Goal: Task Accomplishment & Management: Use online tool/utility

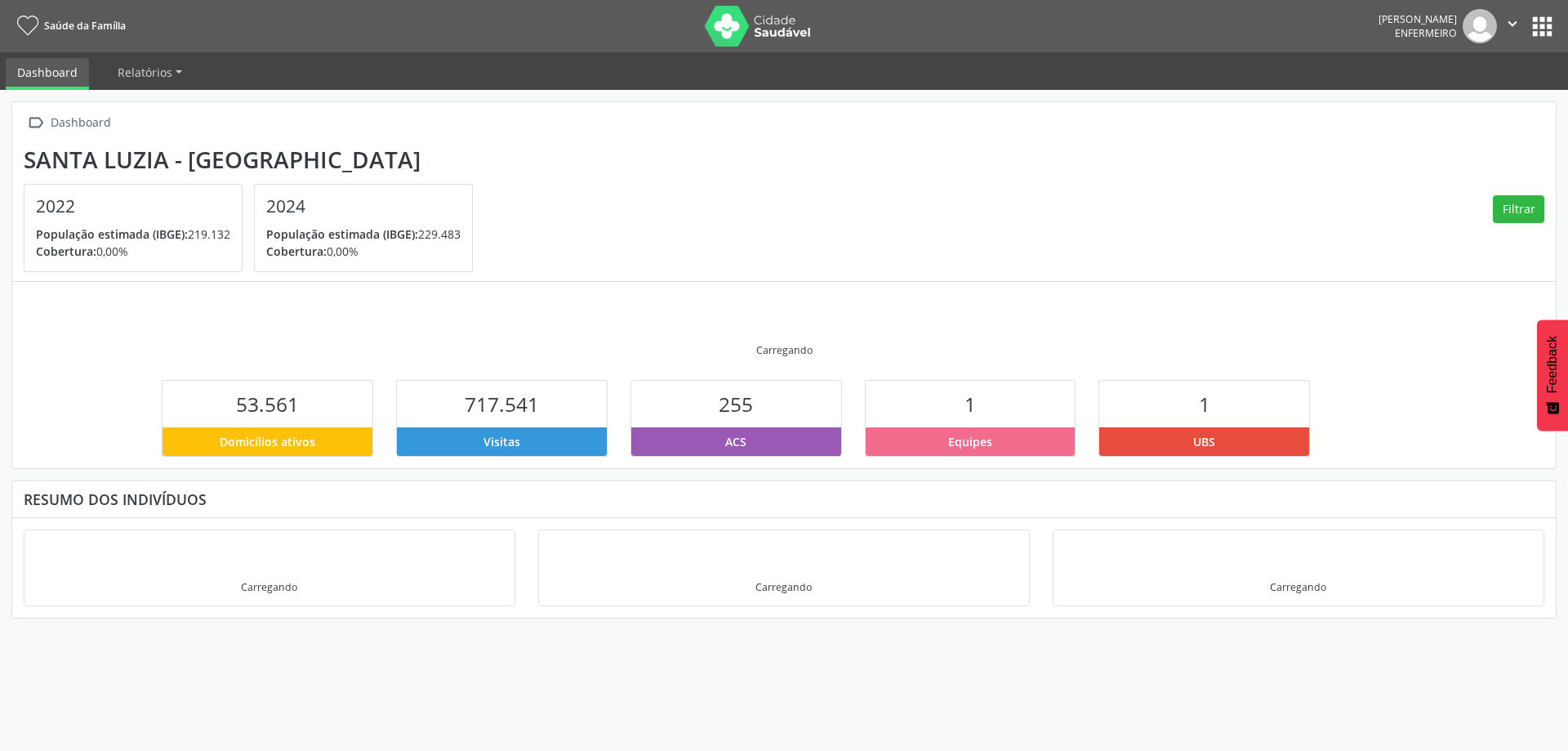
click at [1541, 25] on button "apps" at bounding box center [1543, 27] width 29 height 29
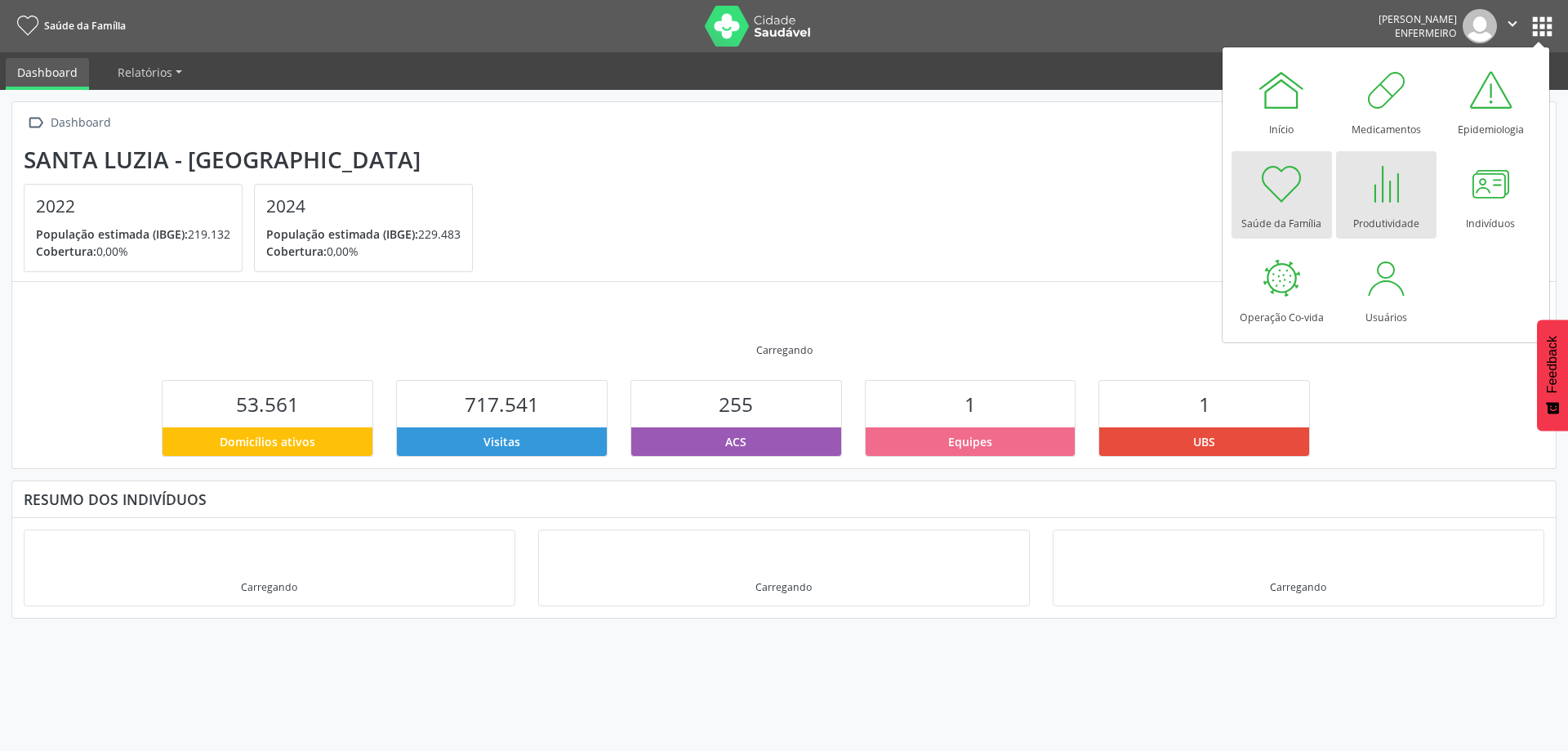
click at [1387, 183] on div at bounding box center [1386, 184] width 49 height 49
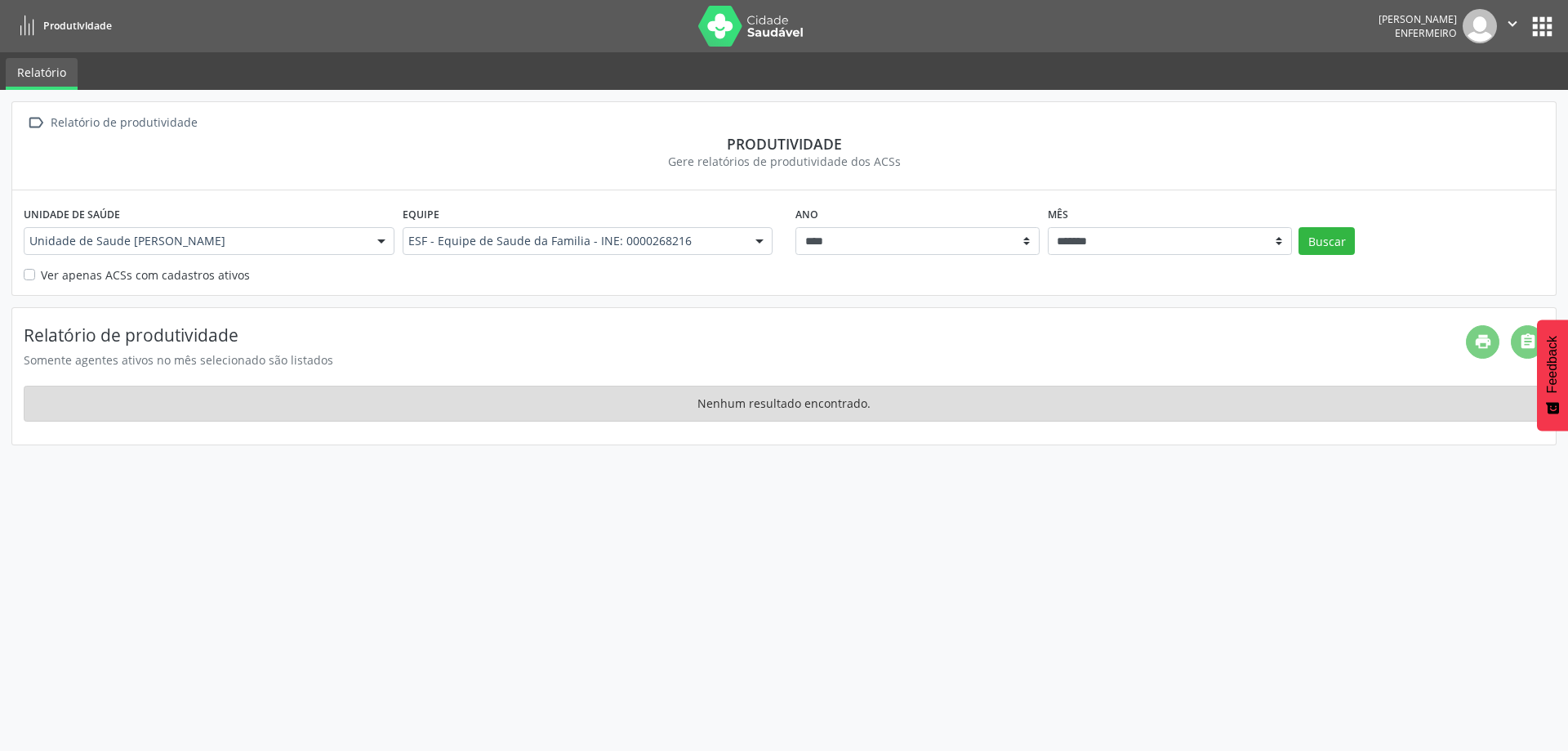
click at [1543, 30] on button "apps" at bounding box center [1543, 27] width 29 height 29
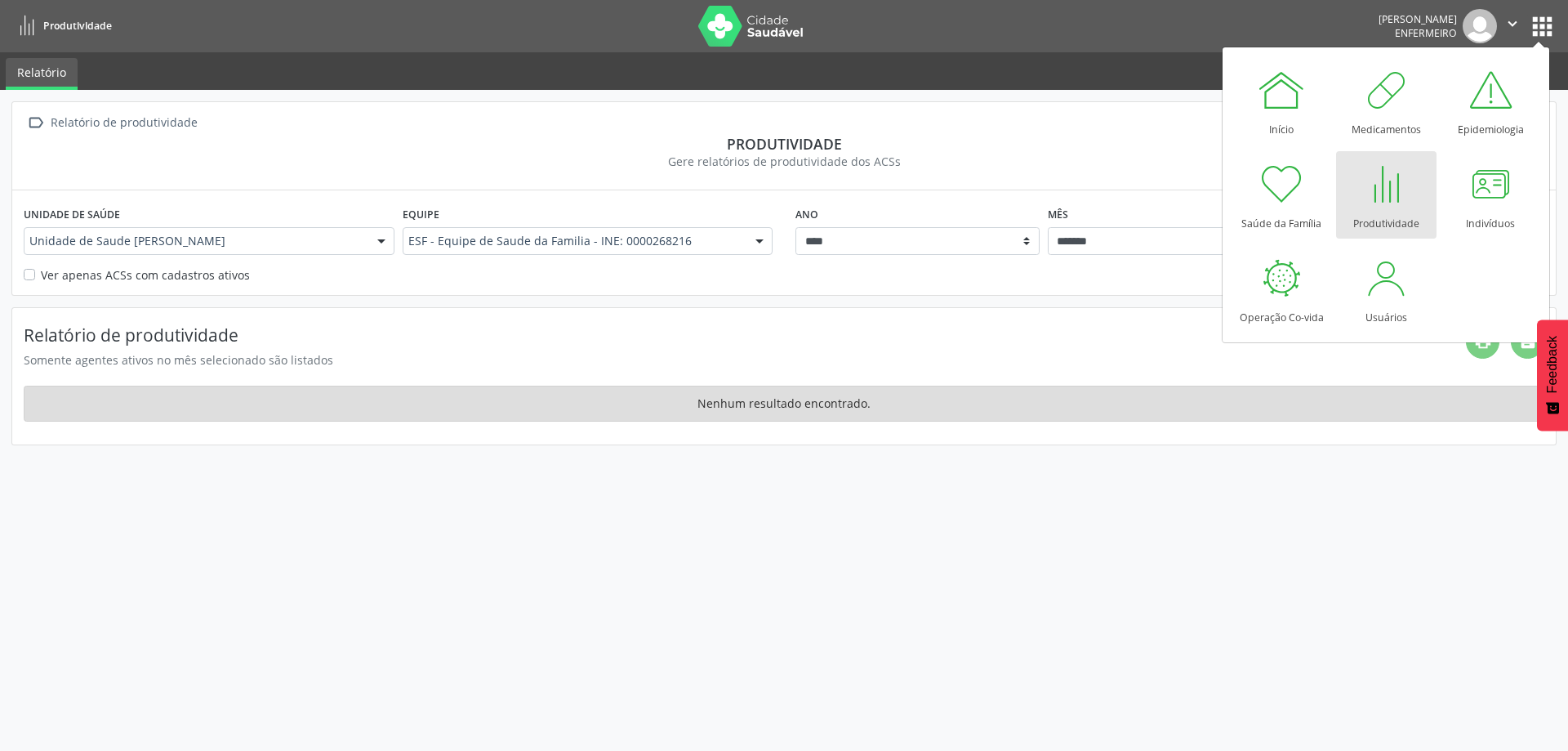
click at [1395, 194] on div at bounding box center [1386, 184] width 49 height 49
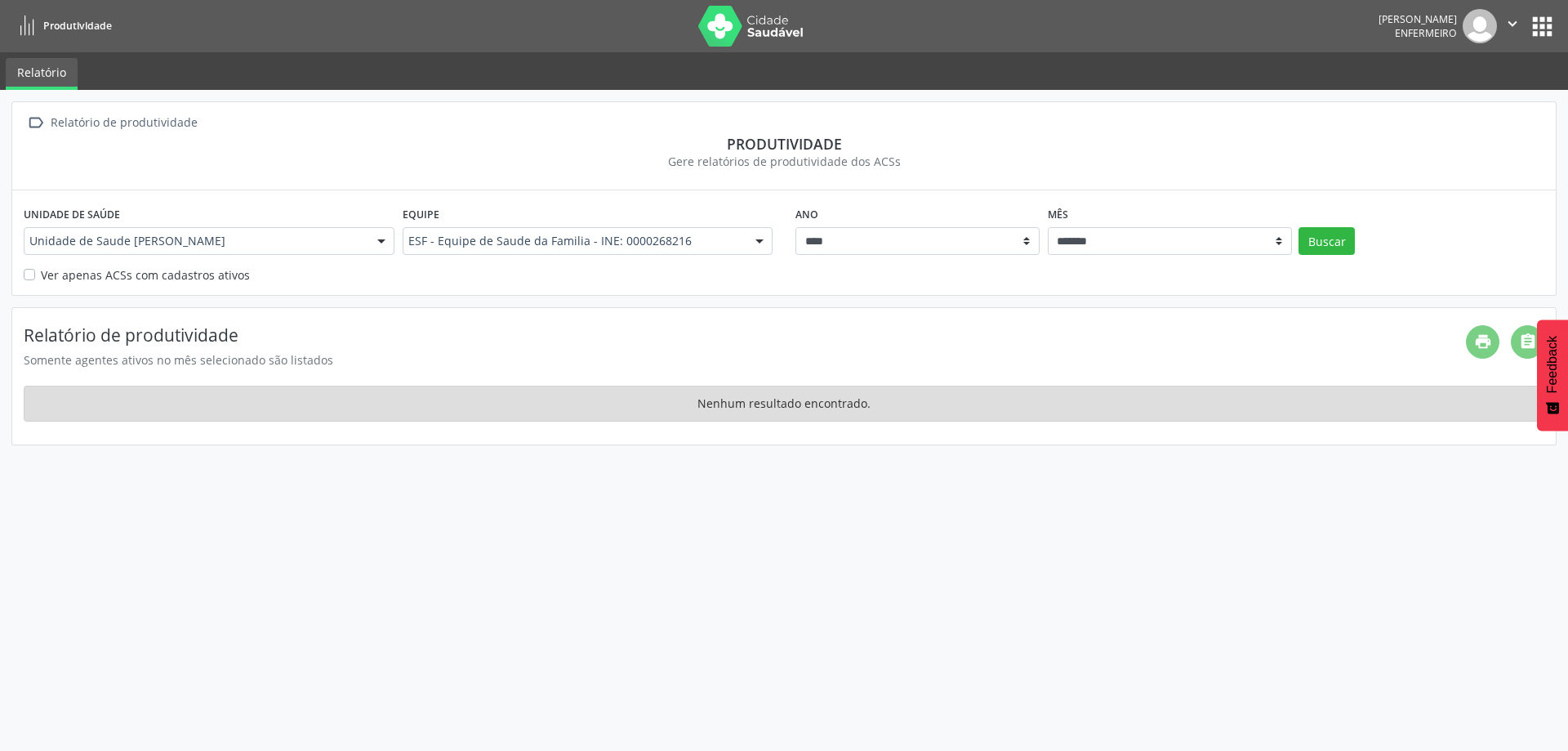
click at [1518, 22] on icon "" at bounding box center [1513, 23] width 18 height 18
drag, startPoint x: 1274, startPoint y: 28, endPoint x: 1325, endPoint y: 2, distance: 57.2
click at [1276, 26] on nav "Produtividade Clarice Ferreira da Silva Enfermeiro  Configurações Sair apps" at bounding box center [784, 26] width 1568 height 52
click at [1541, 15] on button "apps" at bounding box center [1543, 27] width 29 height 29
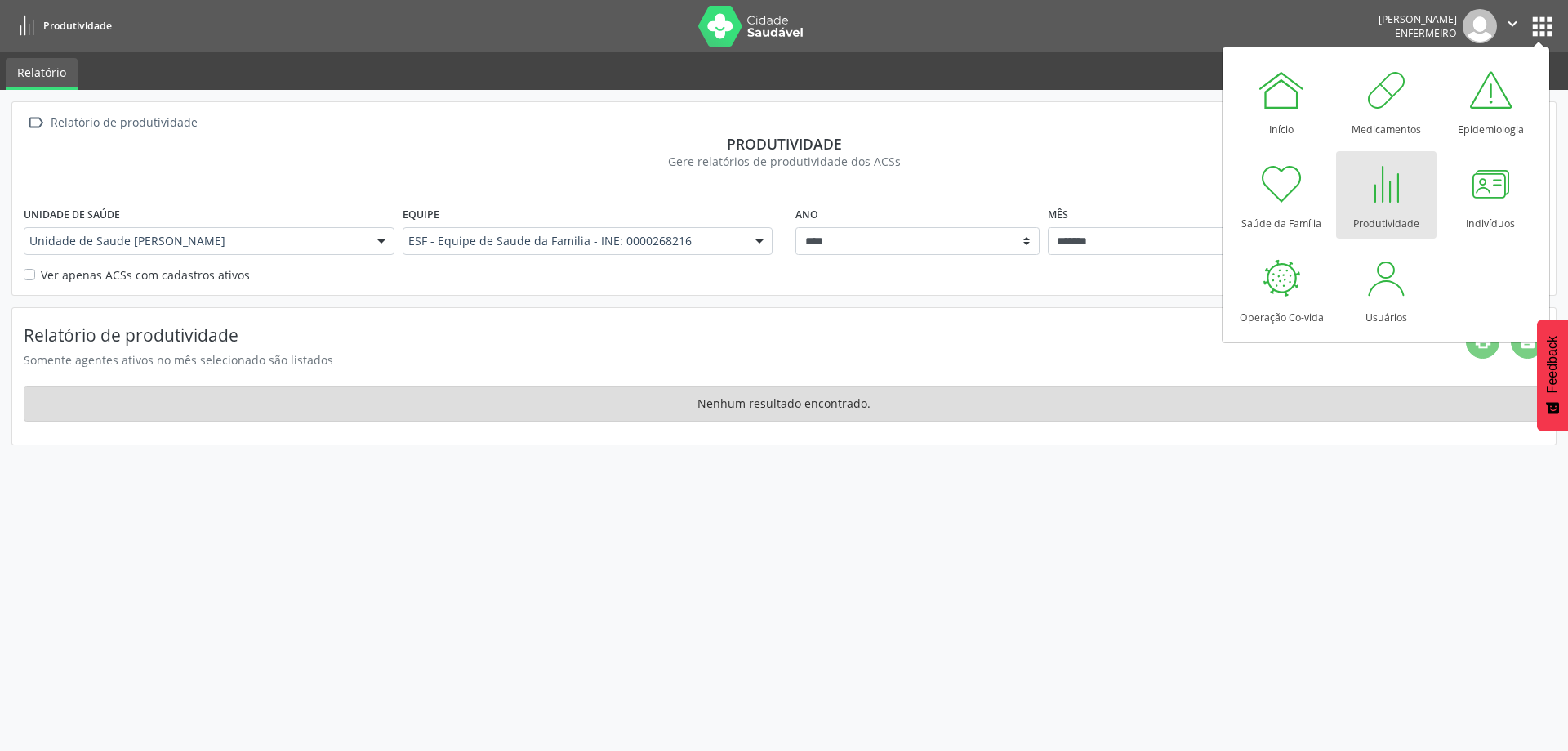
click at [1393, 190] on div at bounding box center [1386, 184] width 49 height 49
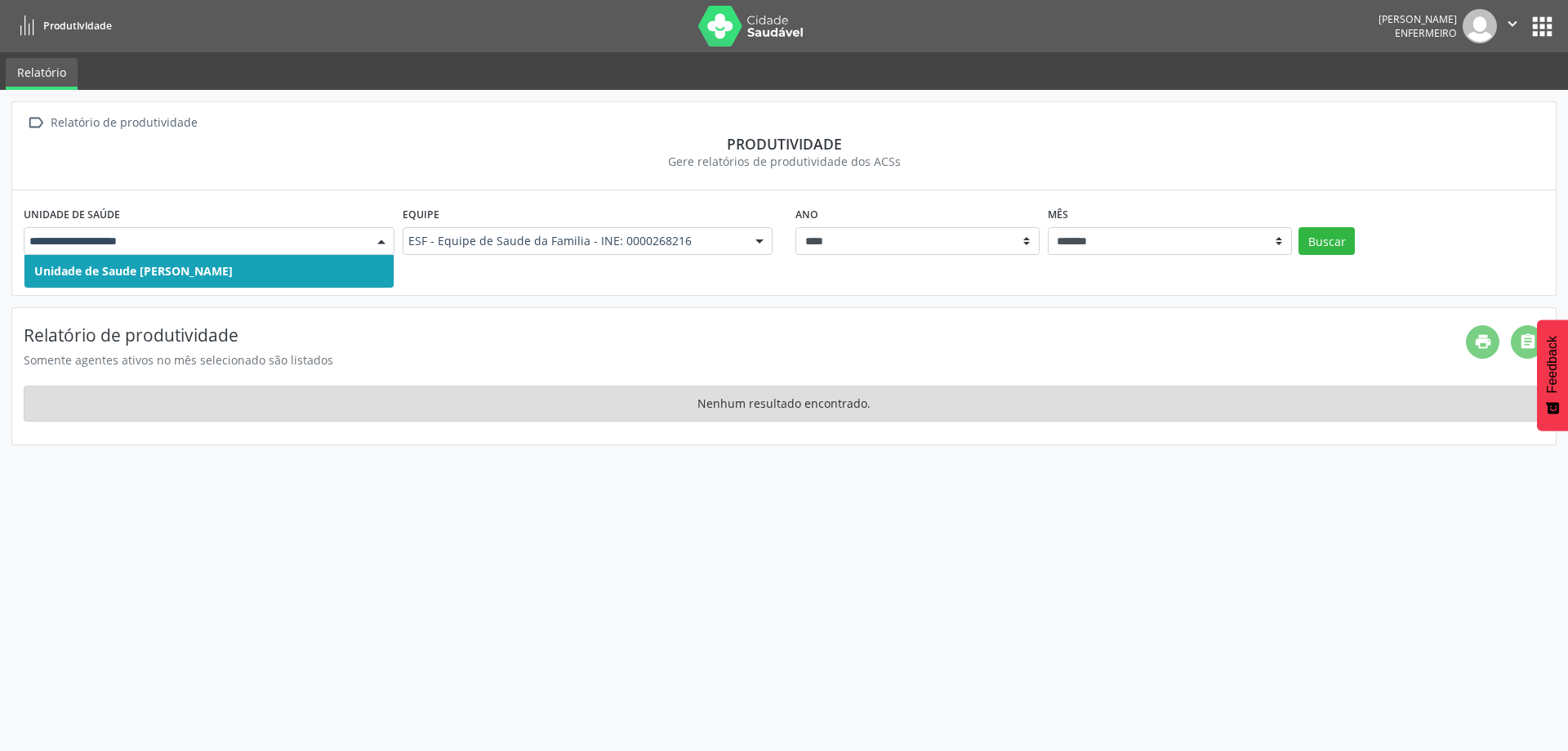
click at [383, 236] on div at bounding box center [381, 242] width 24 height 28
drag, startPoint x: 306, startPoint y: 265, endPoint x: 326, endPoint y: 275, distance: 22.4
click at [307, 265] on span "Unidade de Saude Cristina" at bounding box center [208, 271] width 369 height 32
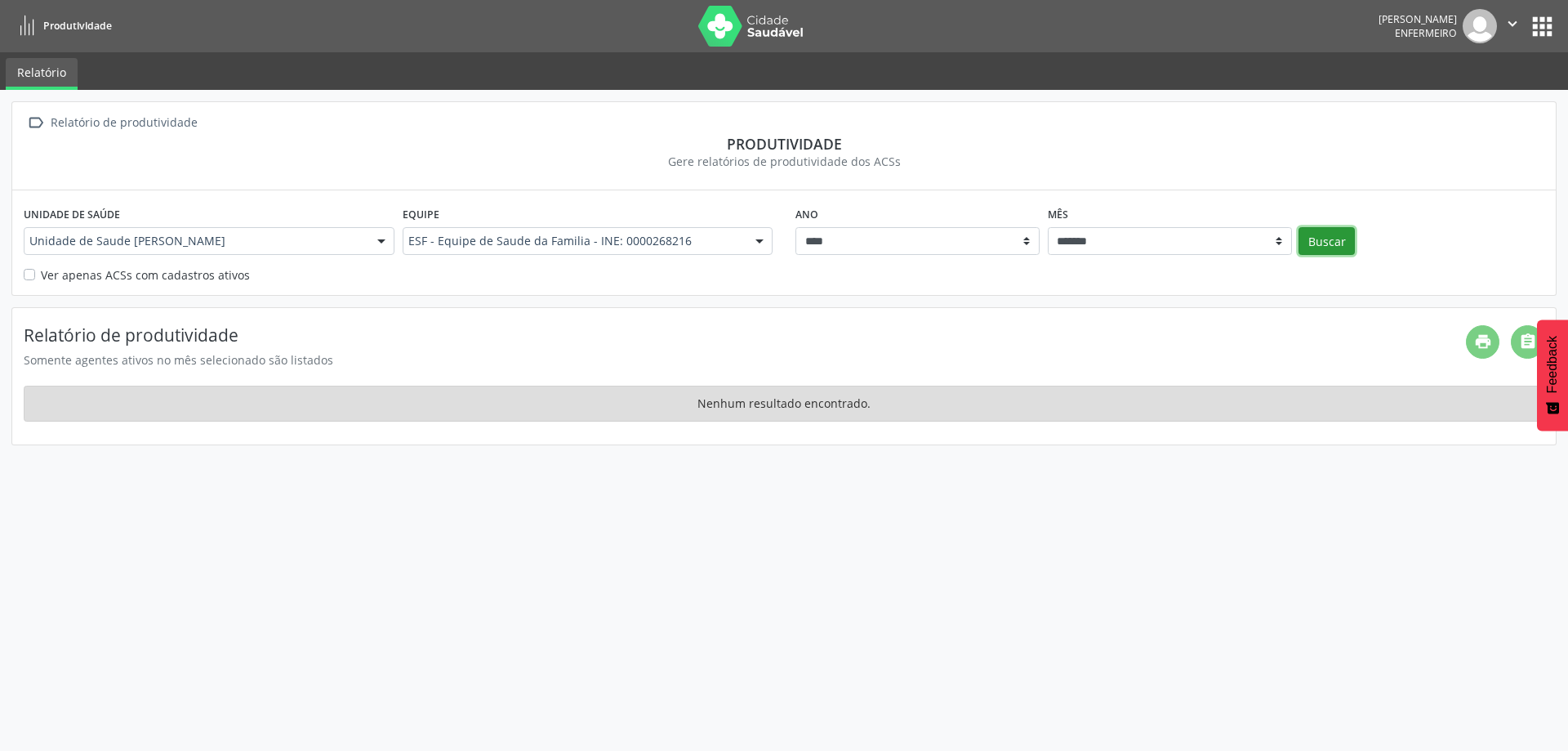
click at [1321, 239] on button "Buscar" at bounding box center [1326, 241] width 56 height 28
click at [1538, 22] on button "apps" at bounding box center [1543, 27] width 29 height 29
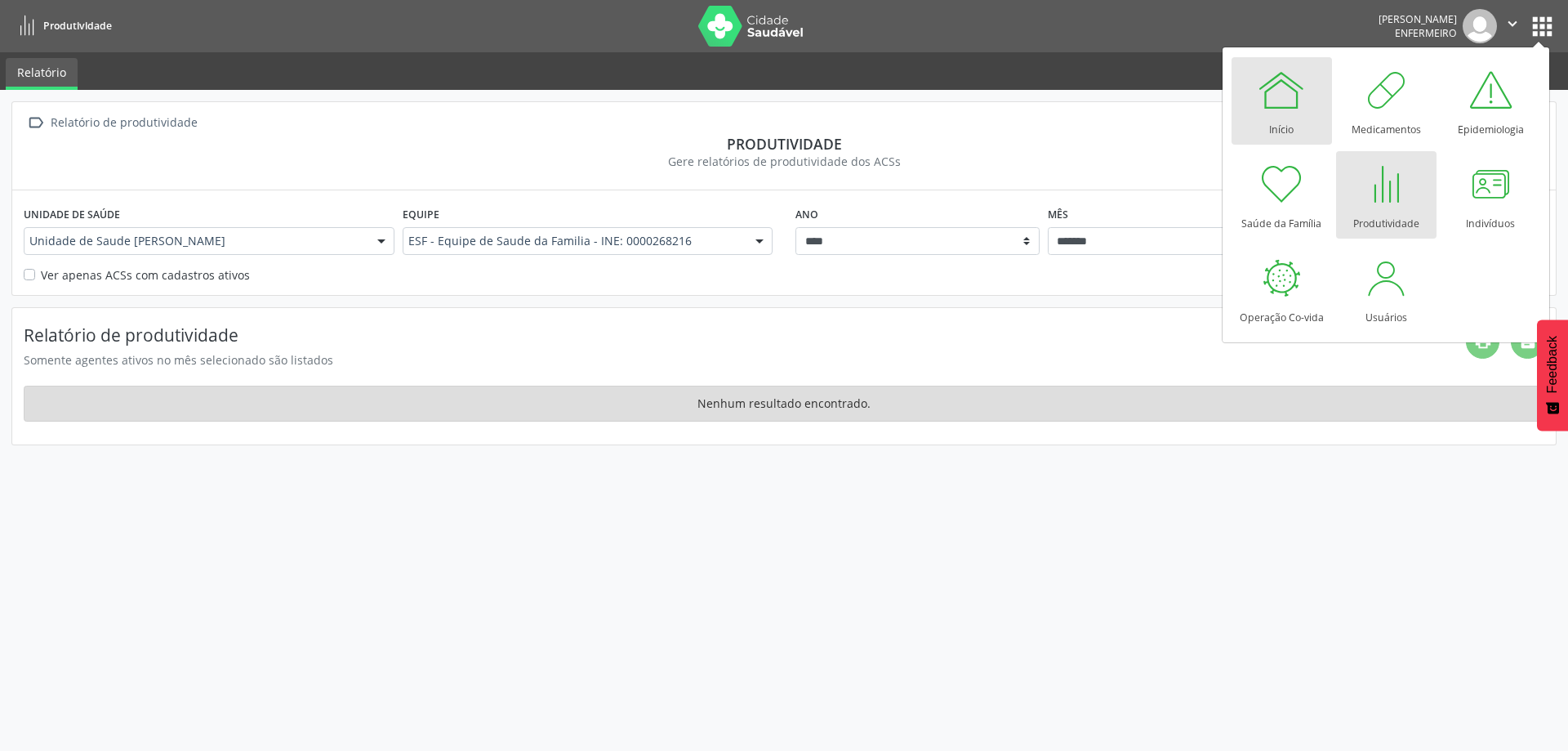
click at [1287, 103] on div at bounding box center [1281, 89] width 49 height 49
